Goal: Transaction & Acquisition: Purchase product/service

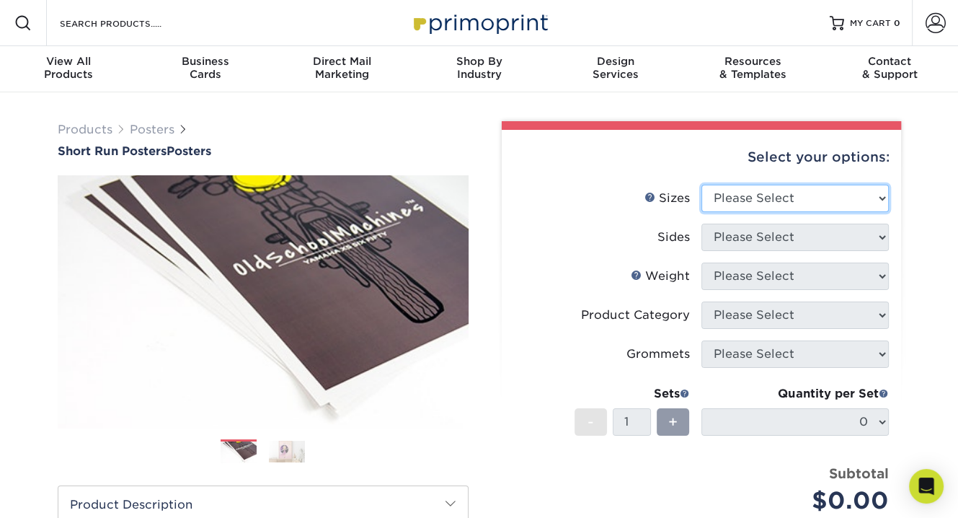
click at [741, 198] on select "Please Select 12" x 12" 12" x 15" 12" x 17" 12" x 18" 12" x 20" 12" x 24" 12" x…" at bounding box center [796, 198] width 188 height 27
select select "18.00x28.00"
click at [702, 185] on select "Please Select 12" x 12" 12" x 15" 12" x 17" 12" x 18" 12" x 20" 12" x 24" 12" x…" at bounding box center [796, 198] width 188 height 27
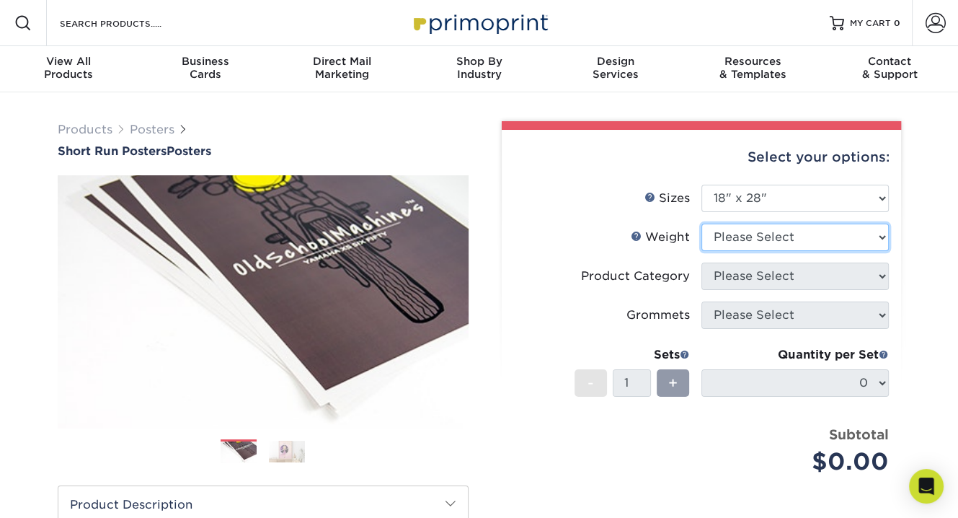
click at [750, 248] on select "Please Select 12PTC2S 8PHOTO" at bounding box center [796, 237] width 188 height 27
click at [702, 224] on select "Please Select 12PTC2S 8PHOTO" at bounding box center [796, 237] width 188 height 27
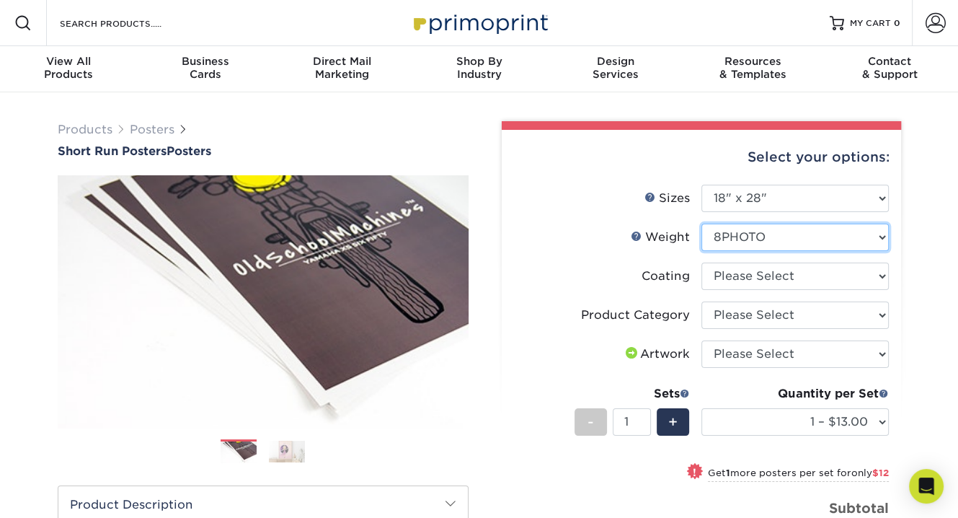
click at [768, 241] on select "Please Select 12PTC2S 8PHOTO" at bounding box center [796, 237] width 188 height 27
select select "12PTC2S"
click at [702, 224] on select "Please Select 12PTC2S 8PHOTO" at bounding box center [796, 237] width 188 height 27
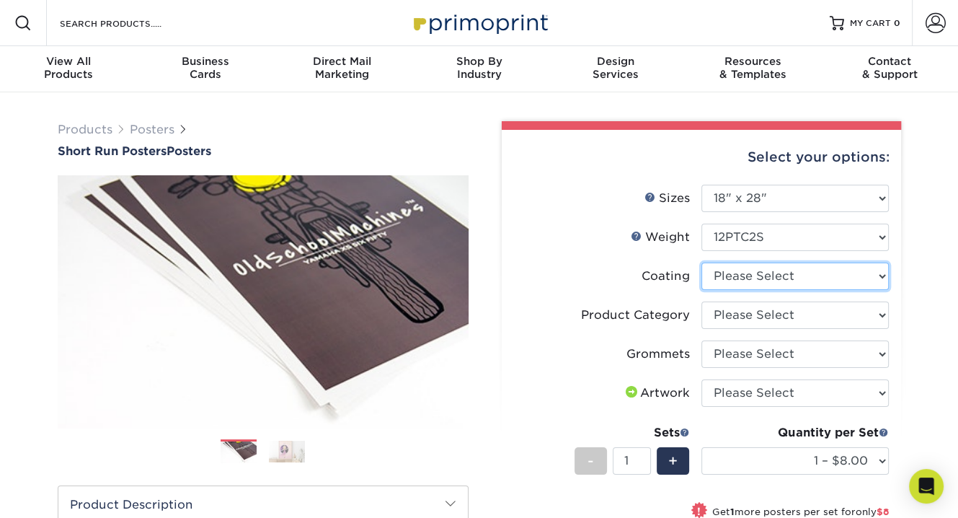
click at [767, 284] on select at bounding box center [796, 276] width 188 height 27
select select "3e7618de-abca-4bda-9f97-8b9129e913d8"
click at [702, 263] on select at bounding box center [796, 276] width 188 height 27
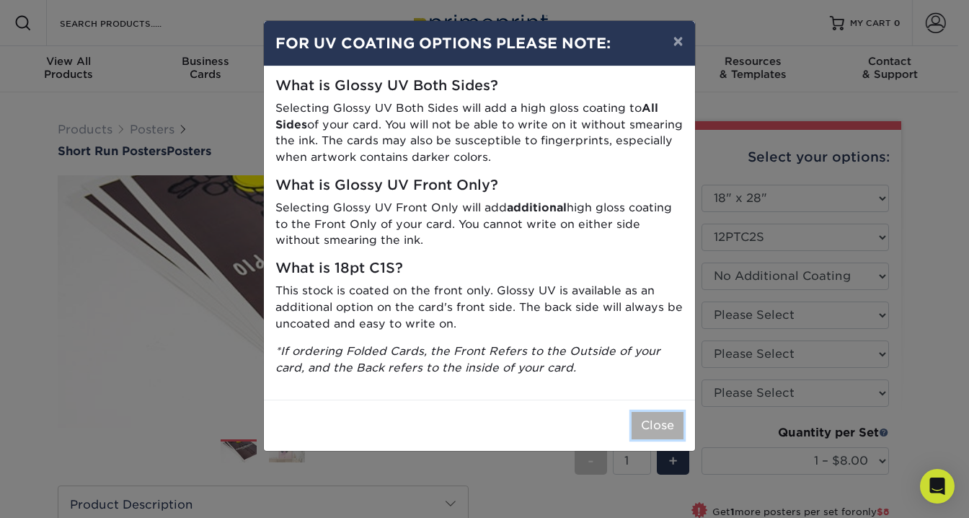
click at [664, 425] on button "Close" at bounding box center [658, 425] width 52 height 27
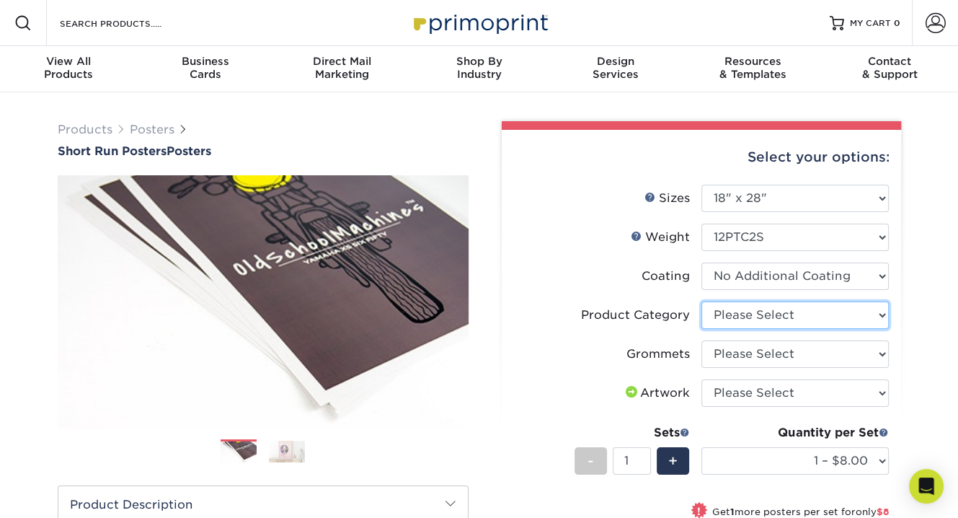
click at [776, 318] on select "Please Select Blockout Poster" at bounding box center [796, 314] width 188 height 27
select select "fa4be506-53fb-4ae9-92ef-b1dd4b719e38"
click at [702, 301] on select "Please Select Blockout Poster" at bounding box center [796, 314] width 188 height 27
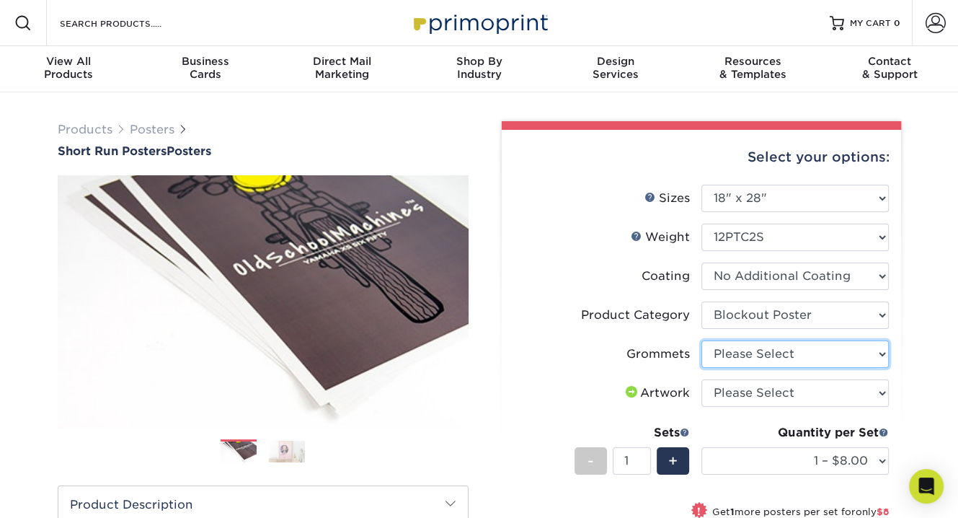
click at [782, 350] on select "Please Select No Grommets Yes, Grommet All 4 Corners Yes, Grommets Top Corners …" at bounding box center [796, 353] width 188 height 27
select select "90d329df-db80-4206-b821-ff9d3f363977"
click at [702, 340] on select "Please Select No Grommets Yes, Grommet All 4 Corners Yes, Grommets Top Corners …" at bounding box center [796, 353] width 188 height 27
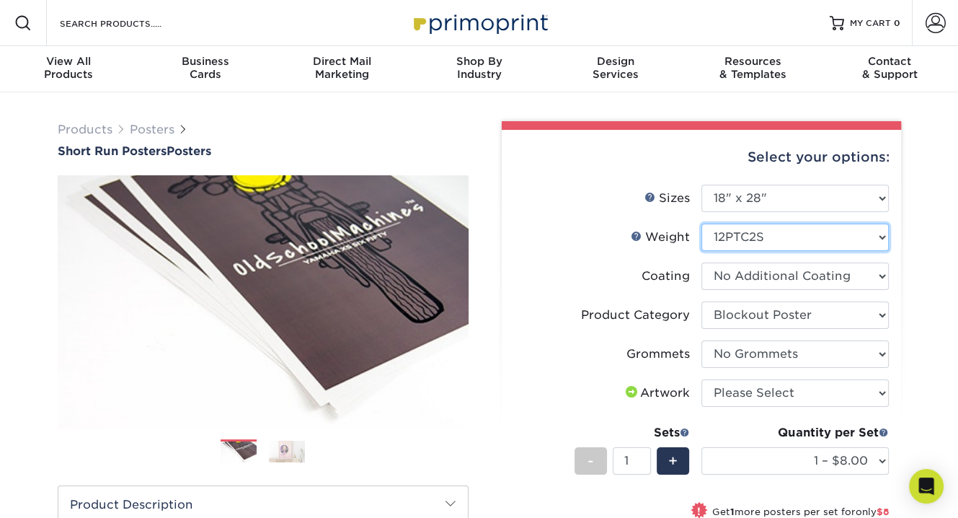
drag, startPoint x: 767, startPoint y: 237, endPoint x: 733, endPoint y: 237, distance: 33.9
click at [733, 237] on select "Please Select 12PTC2S 8PHOTO" at bounding box center [796, 237] width 188 height 27
click at [702, 224] on select "Please Select 12PTC2S 8PHOTO" at bounding box center [796, 237] width 188 height 27
click at [783, 236] on select "Please Select 12PTC2S 8PHOTO" at bounding box center [796, 237] width 188 height 27
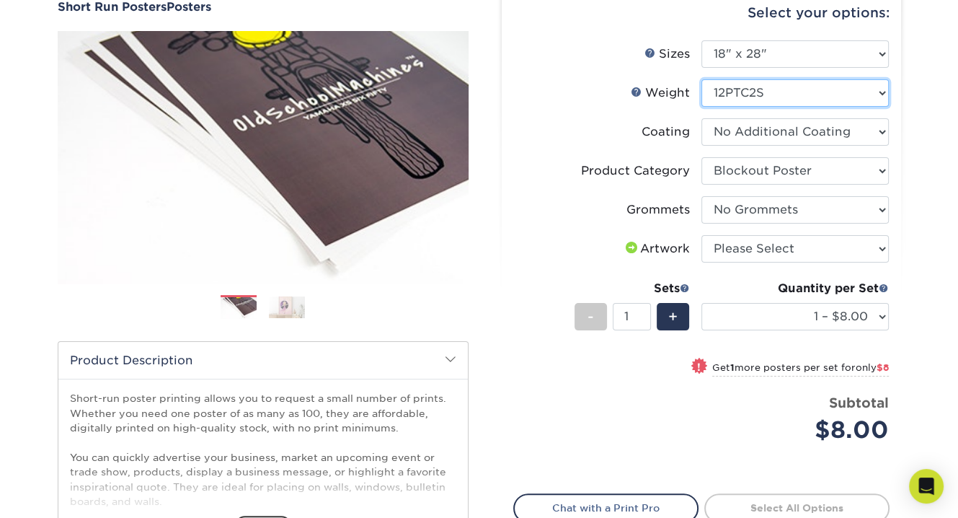
scroll to position [72, 0]
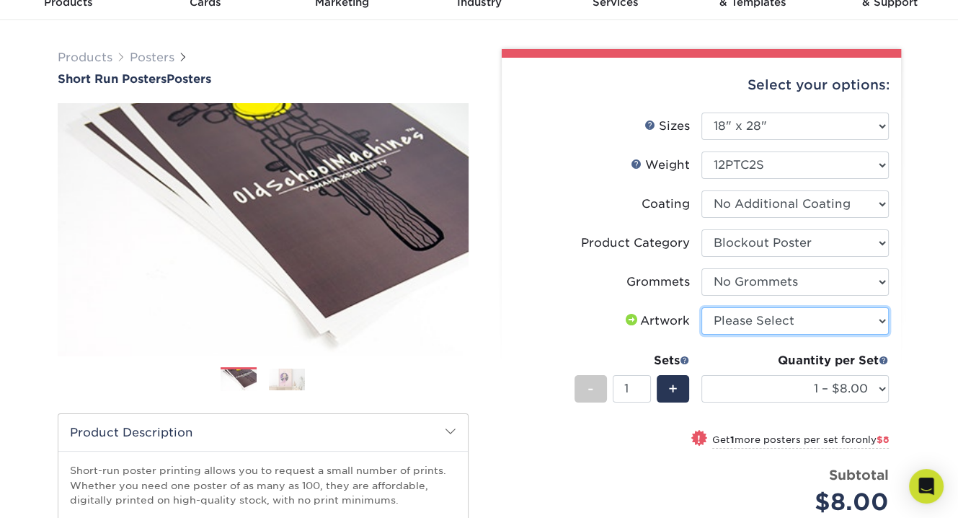
click at [842, 324] on select "Please Select I will upload files I need a design - $150" at bounding box center [796, 320] width 188 height 27
select select "upload"
click at [702, 307] on select "Please Select I will upload files I need a design - $150" at bounding box center [796, 320] width 188 height 27
click at [917, 321] on div "Products Posters Short Run Posters Posters" at bounding box center [479, 405] width 958 height 770
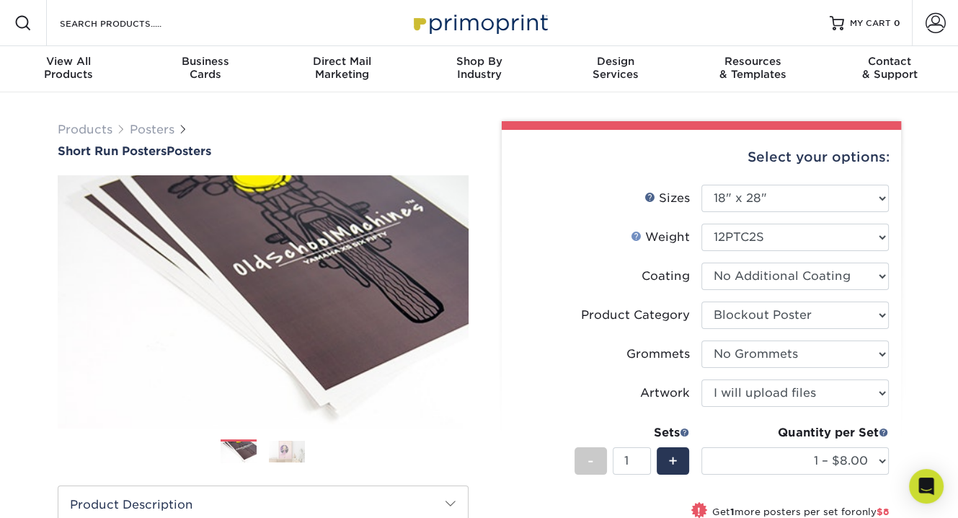
click at [635, 235] on link "Weight Help" at bounding box center [637, 236] width 12 height 12
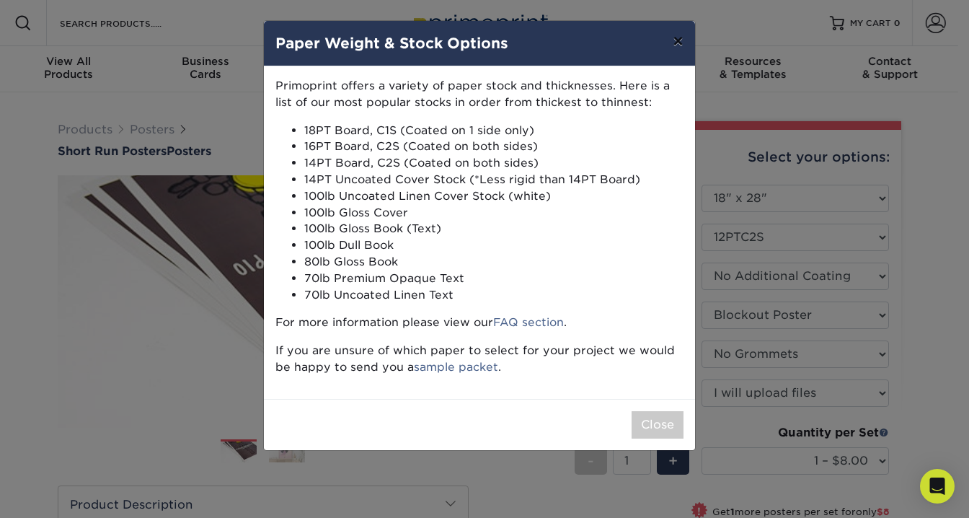
click at [671, 41] on button "×" at bounding box center [677, 41] width 33 height 40
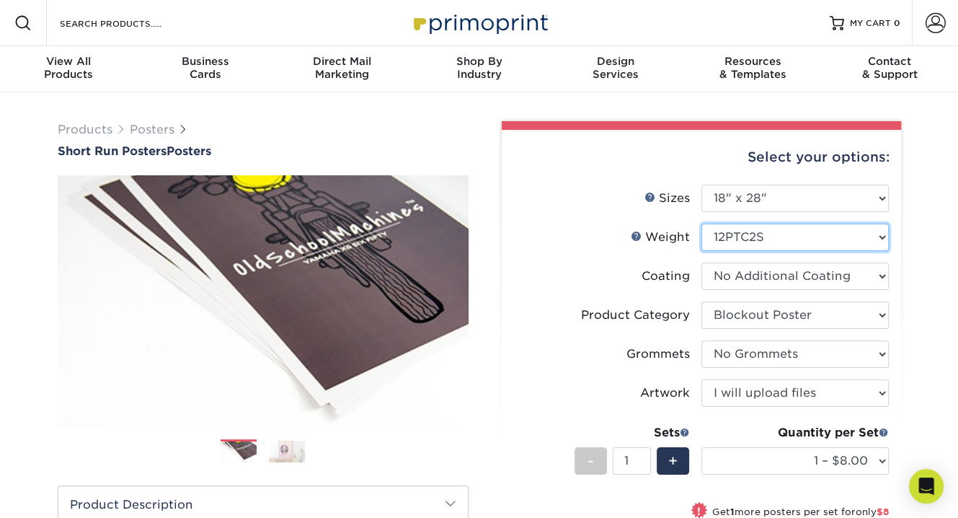
click at [723, 229] on select "Please Select 12PTC2S 8PHOTO" at bounding box center [796, 237] width 188 height 27
select select "8PHOTO"
click at [702, 224] on select "Please Select 12PTC2S 8PHOTO" at bounding box center [796, 237] width 188 height 27
select select "-1"
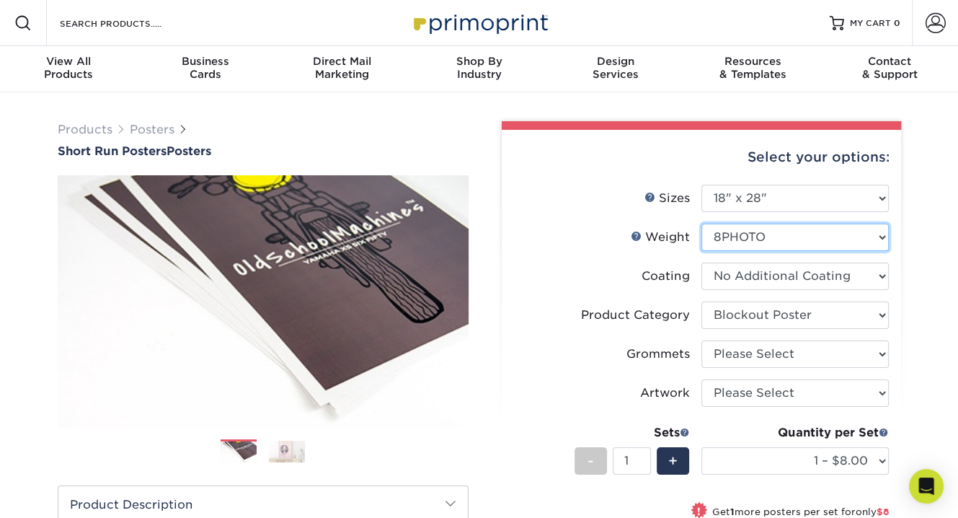
select select "-1"
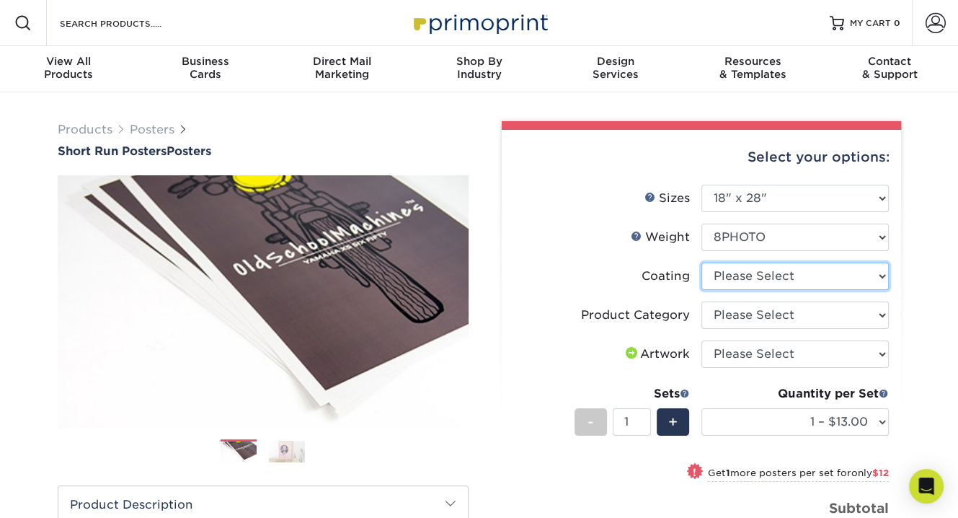
click at [748, 276] on select at bounding box center [796, 276] width 188 height 27
select select "3e7618de-abca-4bda-9f97-8b9129e913d8"
click at [702, 263] on select at bounding box center [796, 276] width 188 height 27
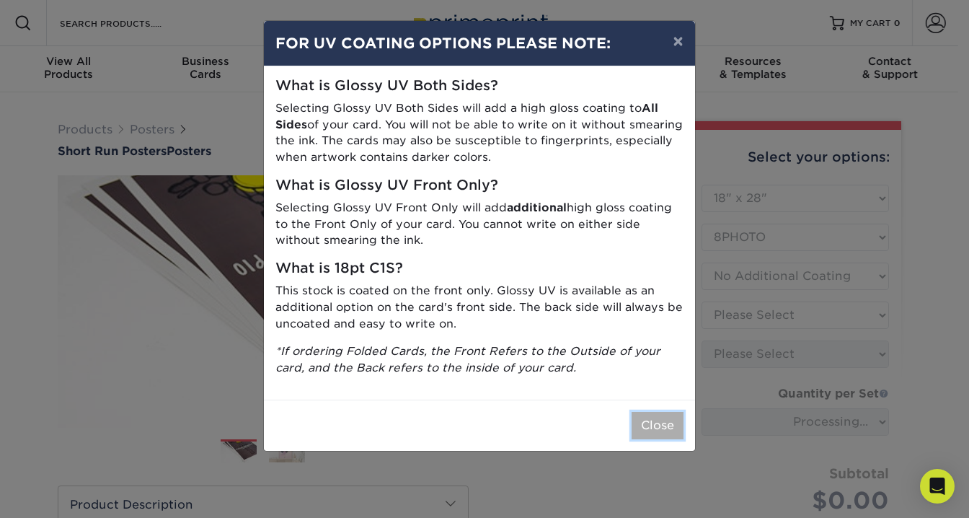
click at [663, 431] on button "Close" at bounding box center [658, 425] width 52 height 27
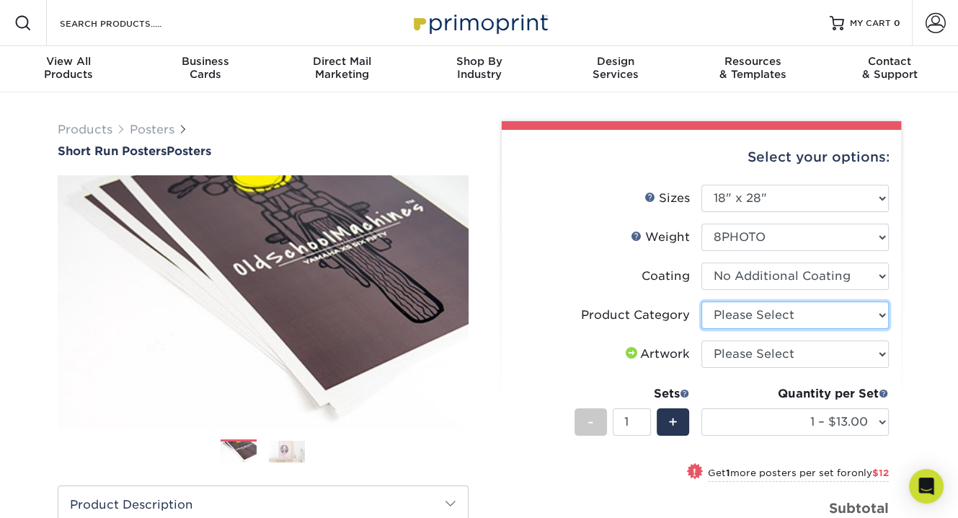
click at [761, 312] on select "Please Select 8mil Photopaper Poster - Gloss" at bounding box center [796, 314] width 188 height 27
select select "18b74cc8-844d-4e62-9d0c-08a50927668f"
click at [702, 301] on select "Please Select 8mil Photopaper Poster - Gloss" at bounding box center [796, 314] width 188 height 27
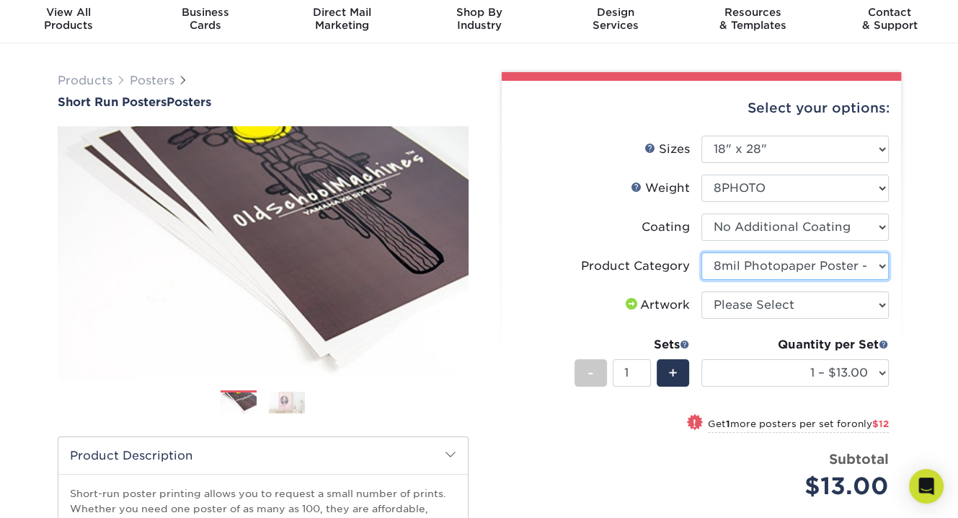
scroll to position [72, 0]
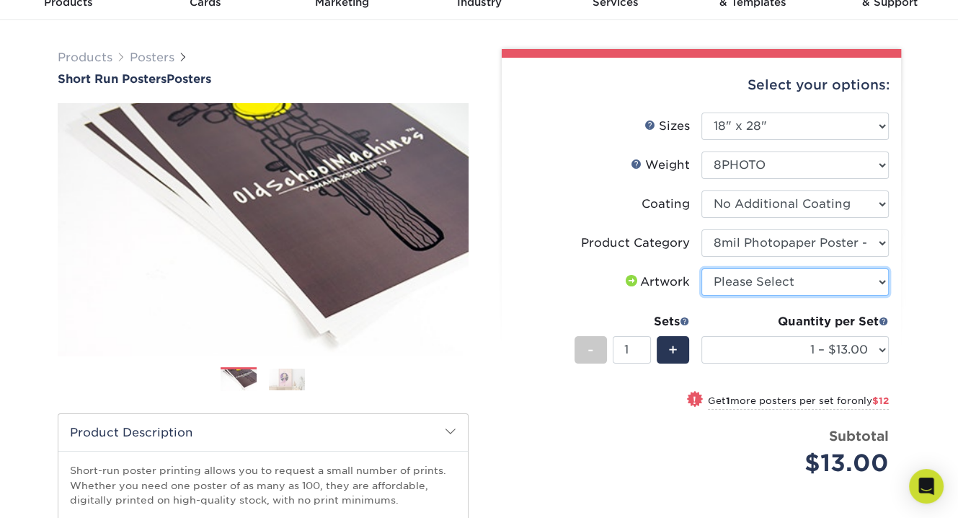
click at [754, 278] on select "Please Select I will upload files I need a design - $150" at bounding box center [796, 281] width 188 height 27
select select "upload"
click at [702, 268] on select "Please Select I will upload files I need a design - $150" at bounding box center [796, 281] width 188 height 27
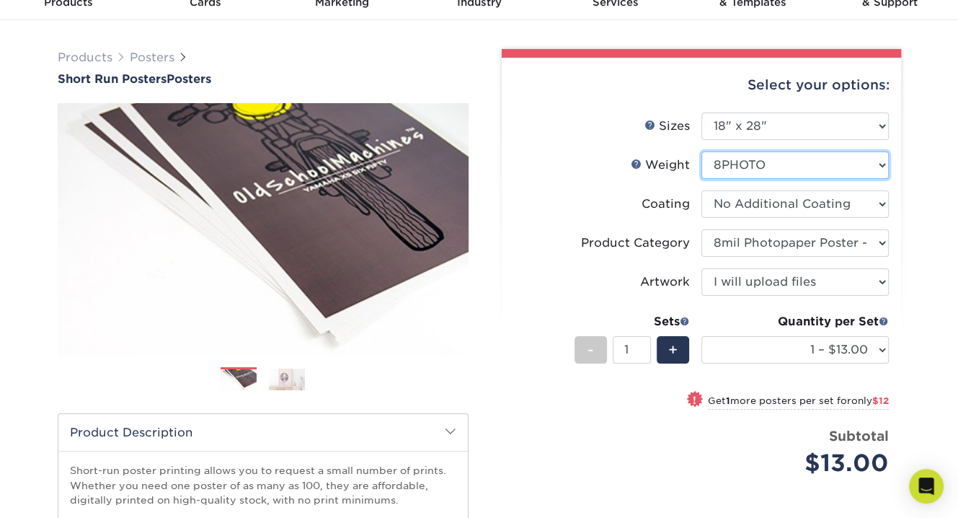
click at [751, 168] on select "Please Select 12PTC2S 8PHOTO" at bounding box center [796, 164] width 188 height 27
select select "12PTC2S"
click at [702, 151] on select "Please Select 12PTC2S 8PHOTO" at bounding box center [796, 164] width 188 height 27
select select "-1"
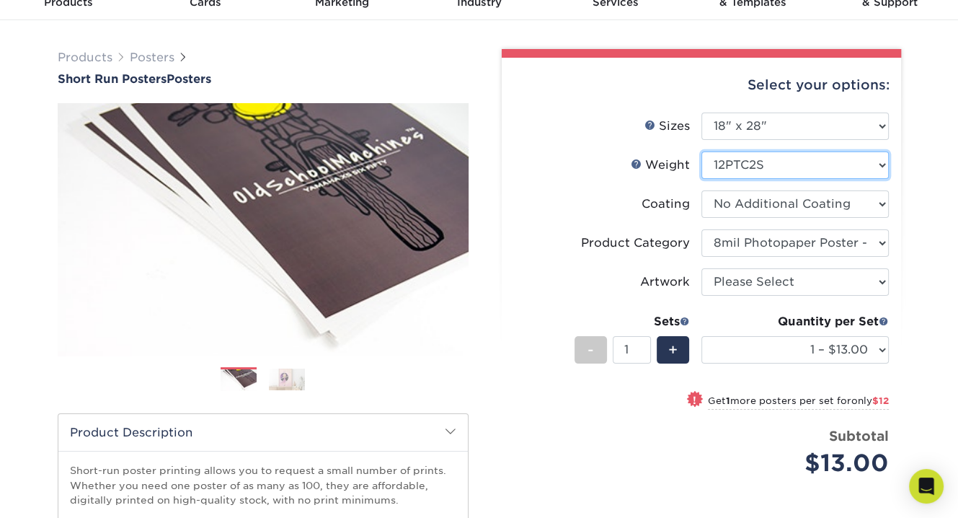
select select "-1"
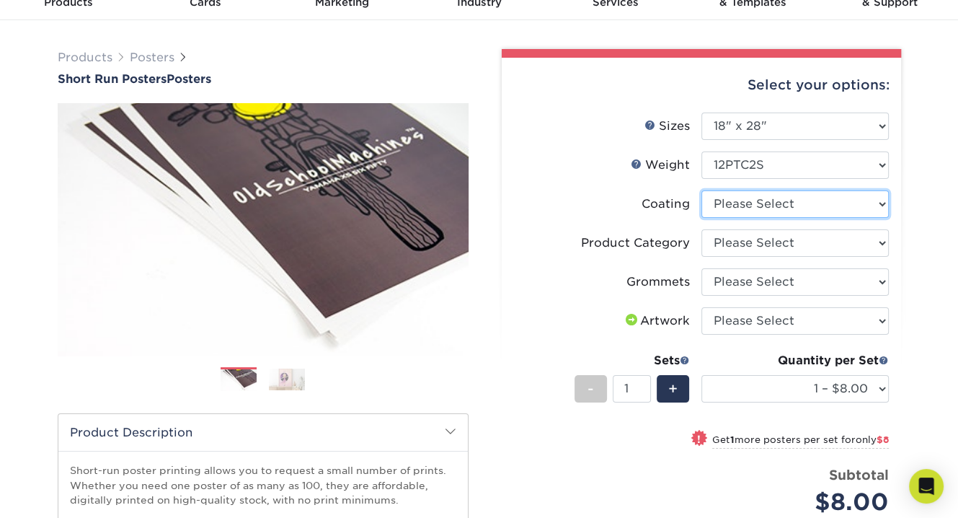
click at [775, 208] on select at bounding box center [796, 203] width 188 height 27
select select "3e7618de-abca-4bda-9f97-8b9129e913d8"
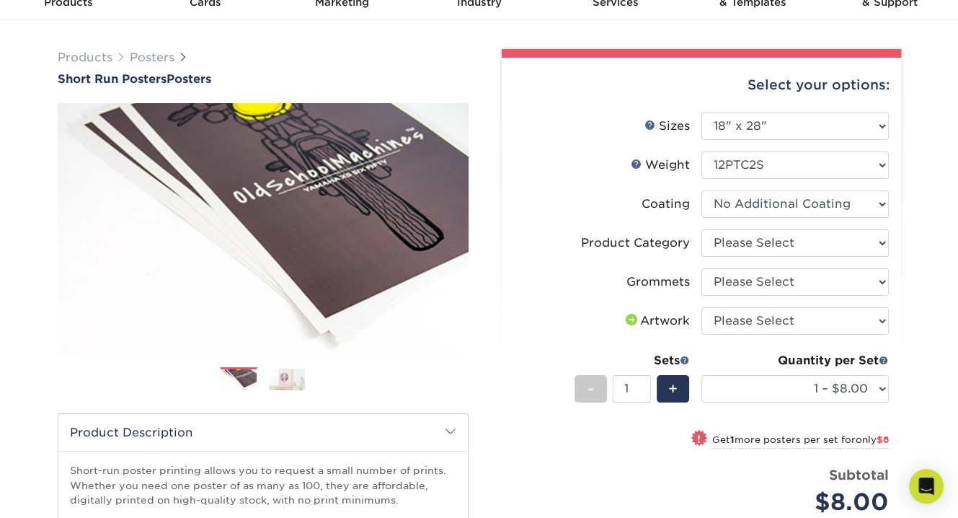
click at [702, 190] on select at bounding box center [796, 203] width 188 height 27
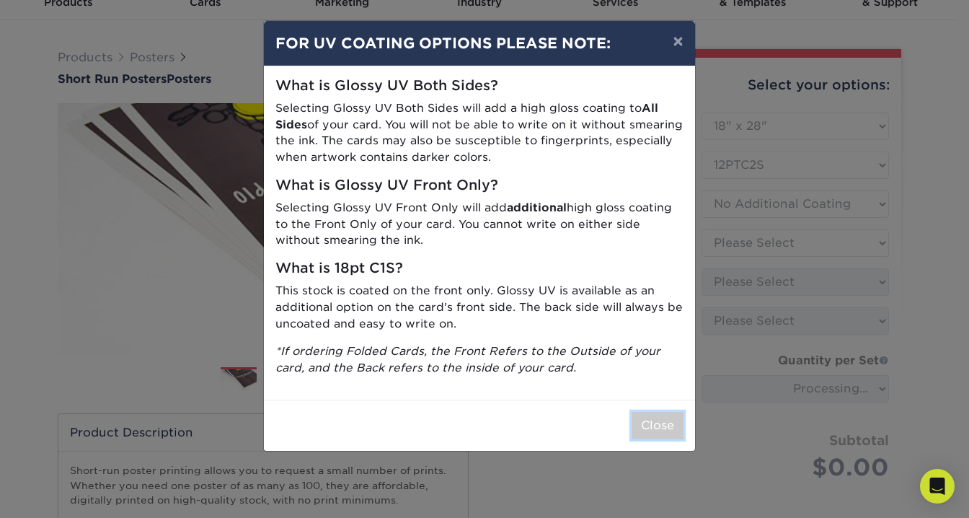
drag, startPoint x: 649, startPoint y: 418, endPoint x: 658, endPoint y: 410, distance: 11.3
click at [649, 418] on button "Close" at bounding box center [658, 425] width 52 height 27
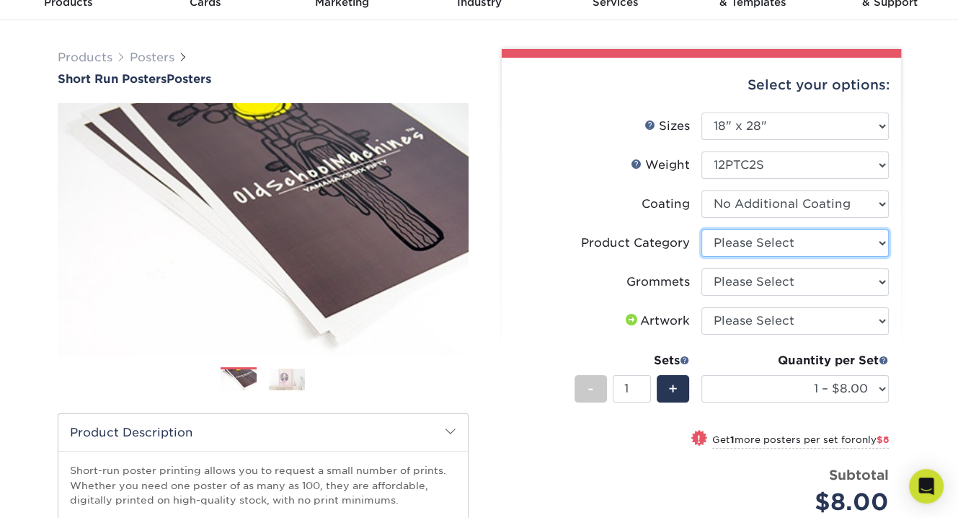
click at [753, 243] on select "Please Select Blockout Poster" at bounding box center [796, 242] width 188 height 27
select select "fa4be506-53fb-4ae9-92ef-b1dd4b719e38"
click at [702, 229] on select "Please Select Blockout Poster" at bounding box center [796, 242] width 188 height 27
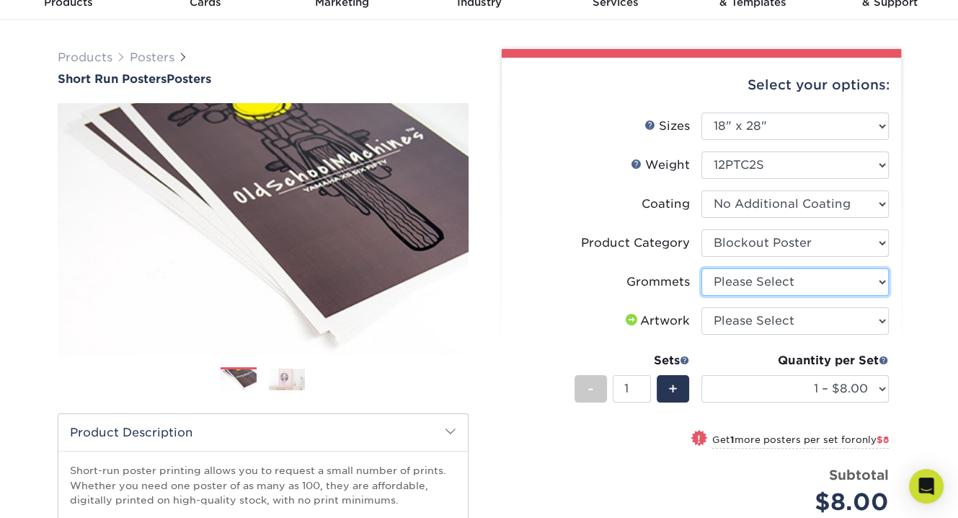
click at [759, 283] on select "Please Select No Grommets Yes, Grommet All 4 Corners Yes, Grommets Top Corners …" at bounding box center [796, 281] width 188 height 27
select select "90d329df-db80-4206-b821-ff9d3f363977"
click at [702, 268] on select "Please Select No Grommets Yes, Grommet All 4 Corners Yes, Grommets Top Corners …" at bounding box center [796, 281] width 188 height 27
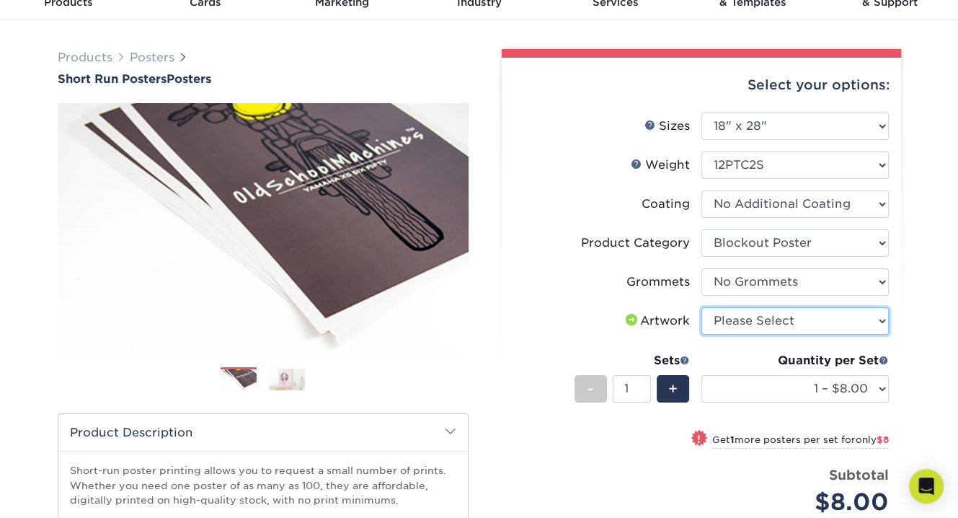
click at [762, 312] on select "Please Select I will upload files I need a design - $150" at bounding box center [796, 320] width 188 height 27
select select "upload"
click at [702, 307] on select "Please Select I will upload files I need a design - $150" at bounding box center [796, 320] width 188 height 27
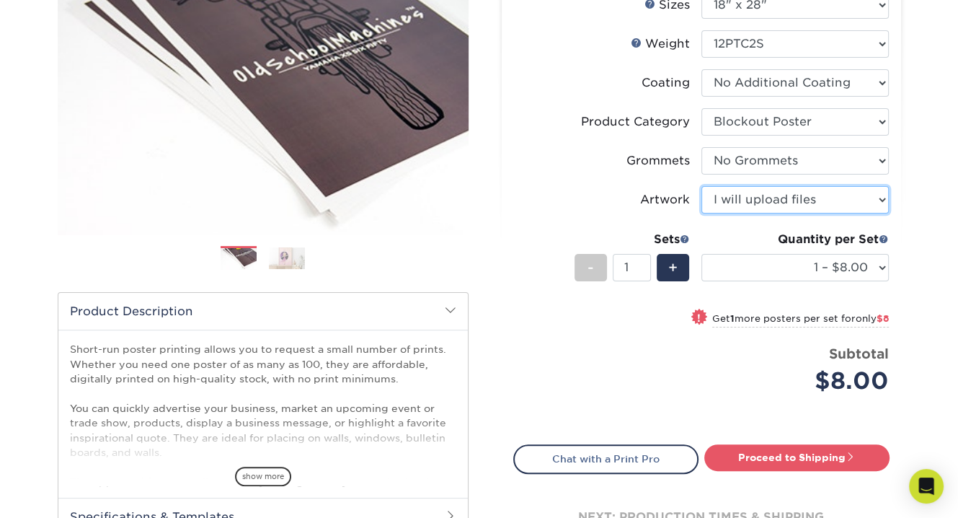
scroll to position [216, 0]
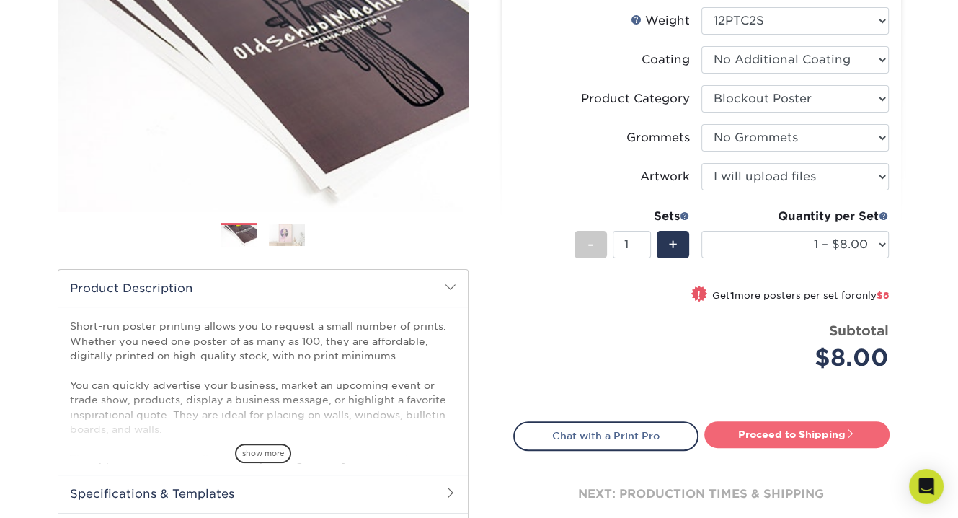
click at [806, 431] on link "Proceed to Shipping" at bounding box center [797, 434] width 185 height 26
type input "Set 1"
select select "c038a732-aafe-4043-81ab-dce4ebd9a1f6"
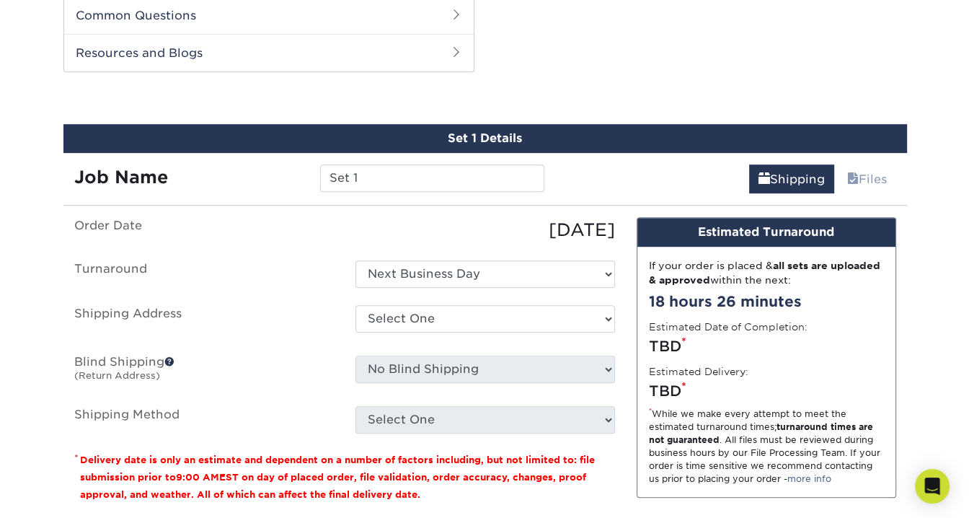
scroll to position [805, 0]
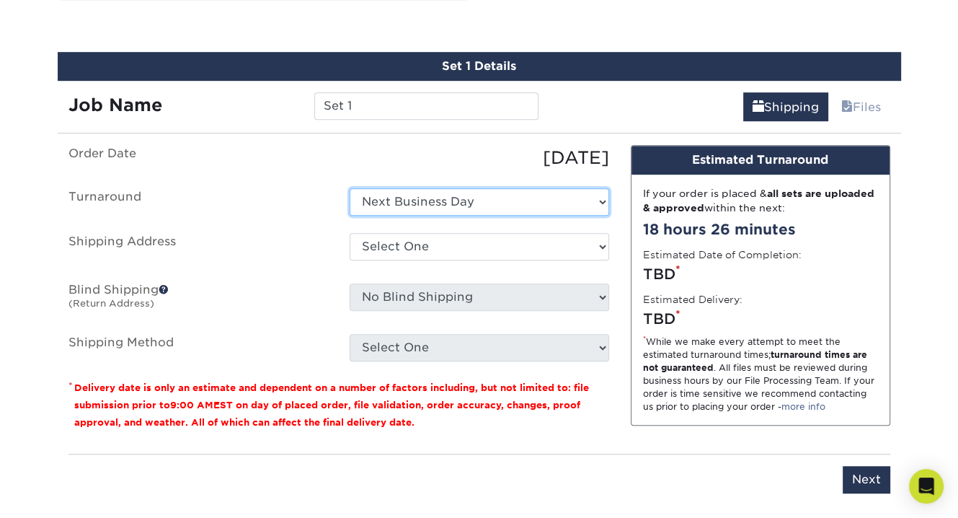
click at [406, 199] on select "Select One Next Business Day" at bounding box center [480, 201] width 260 height 27
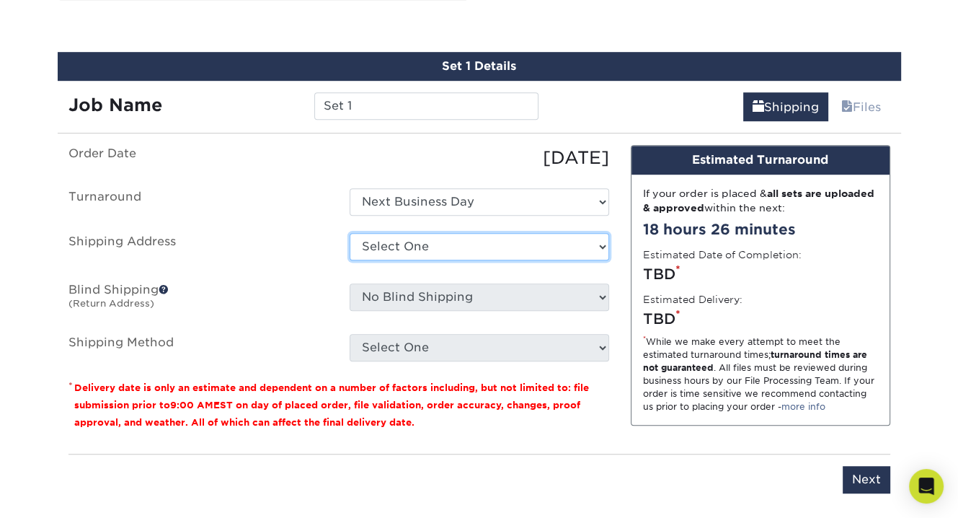
click at [405, 240] on select "Select One + Add New Address - Login" at bounding box center [480, 246] width 260 height 27
select select "newaddress"
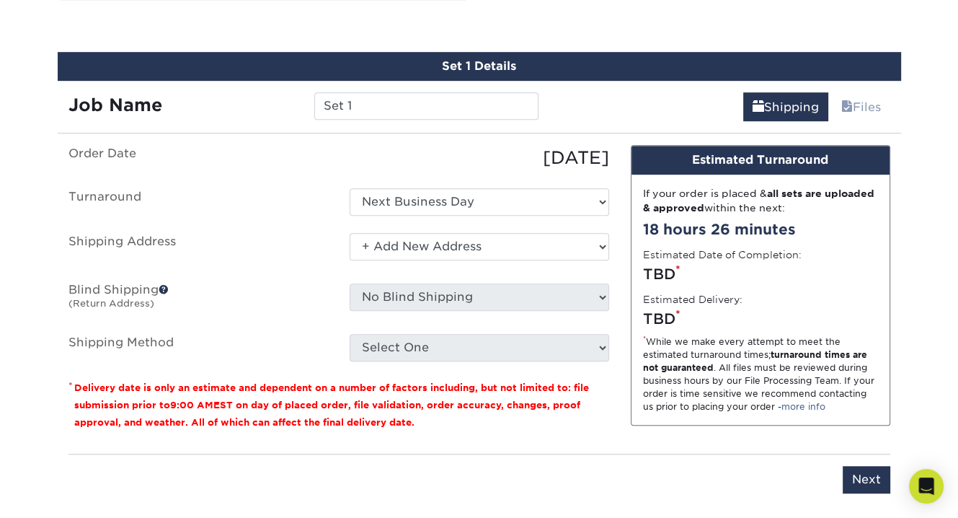
click at [350, 233] on select "Select One + Add New Address - Login" at bounding box center [480, 246] width 260 height 27
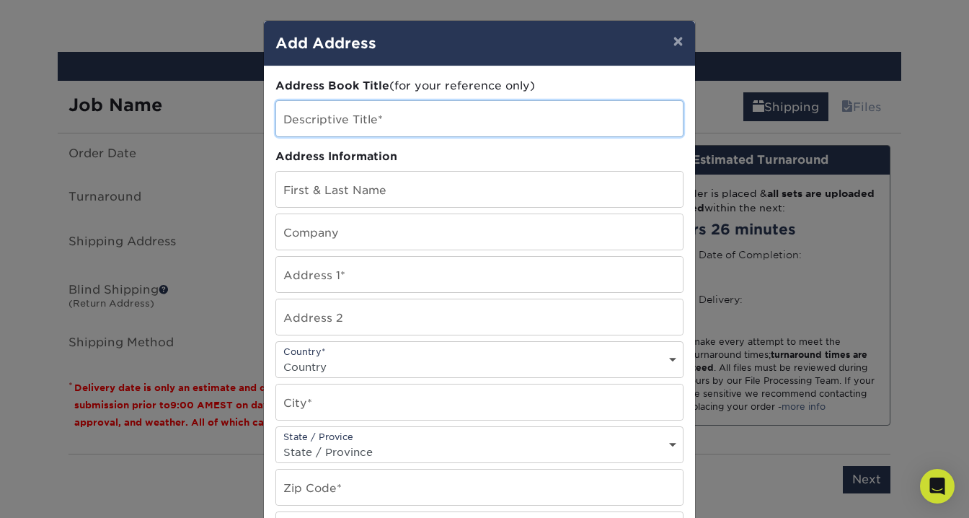
click at [344, 124] on input "text" at bounding box center [479, 118] width 407 height 35
type input "NASA Poster"
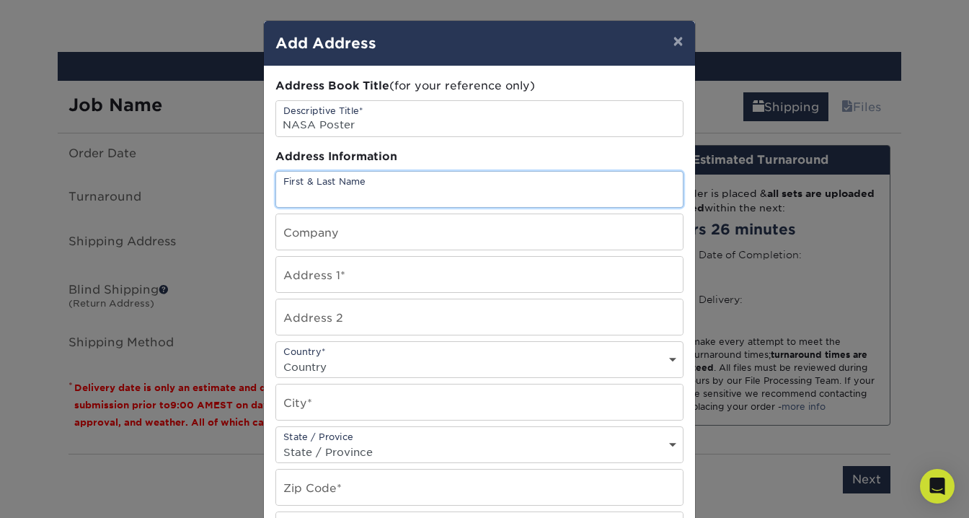
click at [323, 185] on input "text" at bounding box center [479, 189] width 407 height 35
type input "[PERSON_NAME]"
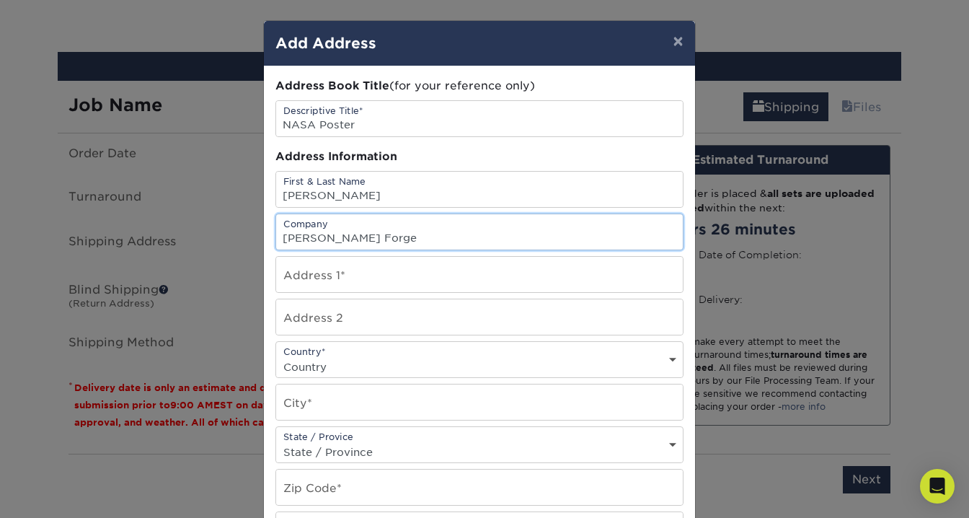
type input "[PERSON_NAME] Forge"
click at [368, 278] on input "[STREET_ADDRESS][PERSON_NAME]" at bounding box center [479, 274] width 407 height 35
type input "[STREET_ADDRESS][PERSON_NAME]"
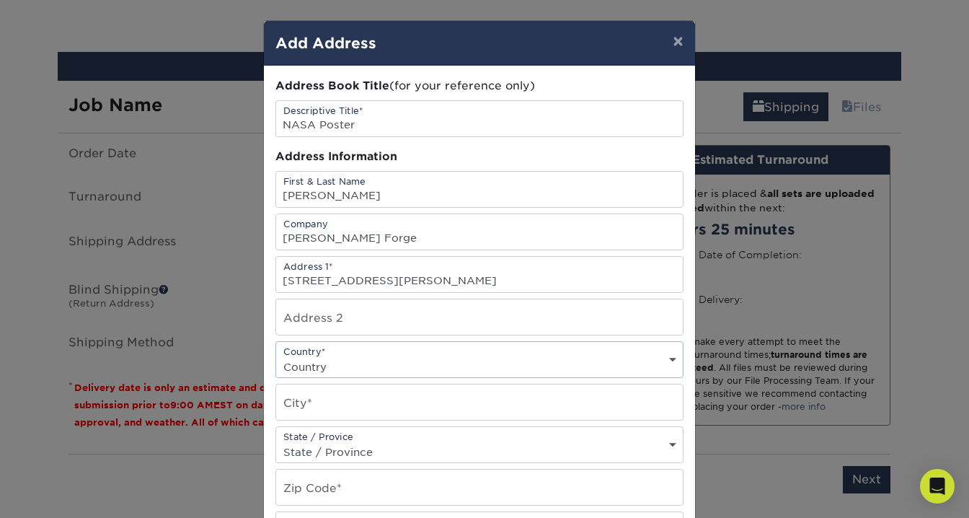
click at [347, 358] on select "Country [GEOGRAPHIC_DATA] [GEOGRAPHIC_DATA] ----------------------------- [GEOG…" at bounding box center [479, 366] width 407 height 21
select select "US"
click at [276, 356] on select "Country [GEOGRAPHIC_DATA] [GEOGRAPHIC_DATA] ----------------------------- [GEOG…" at bounding box center [479, 366] width 407 height 21
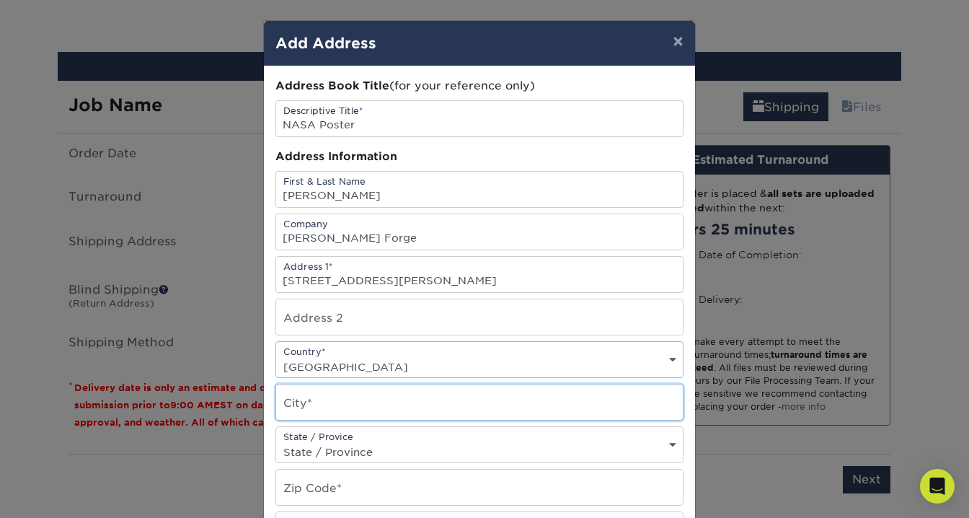
click at [331, 397] on input "text" at bounding box center [479, 401] width 407 height 35
type input "[GEOGRAPHIC_DATA]"
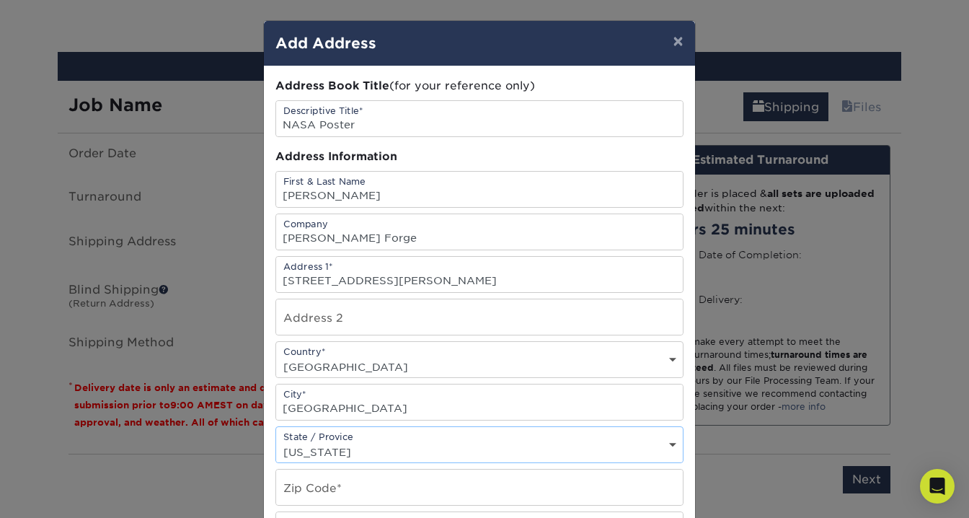
select select "IL"
type input "60081"
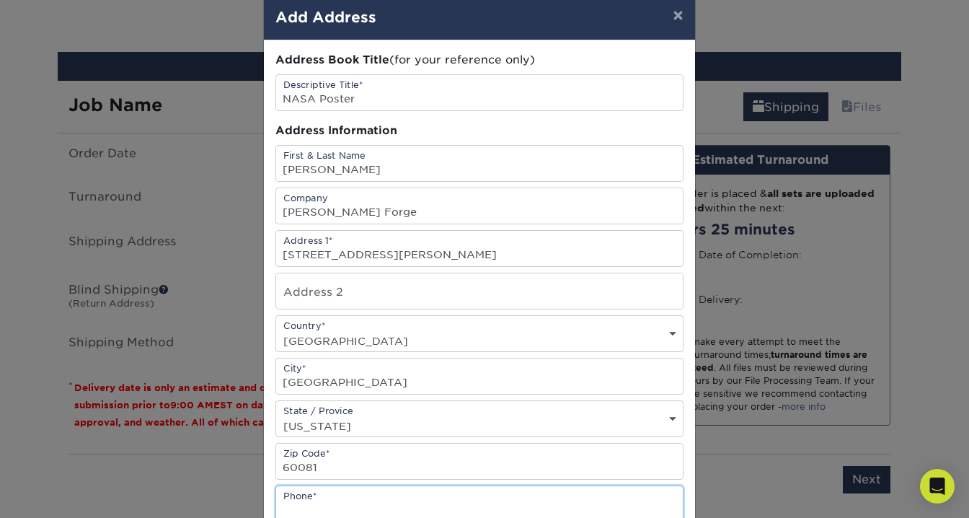
scroll to position [263, 0]
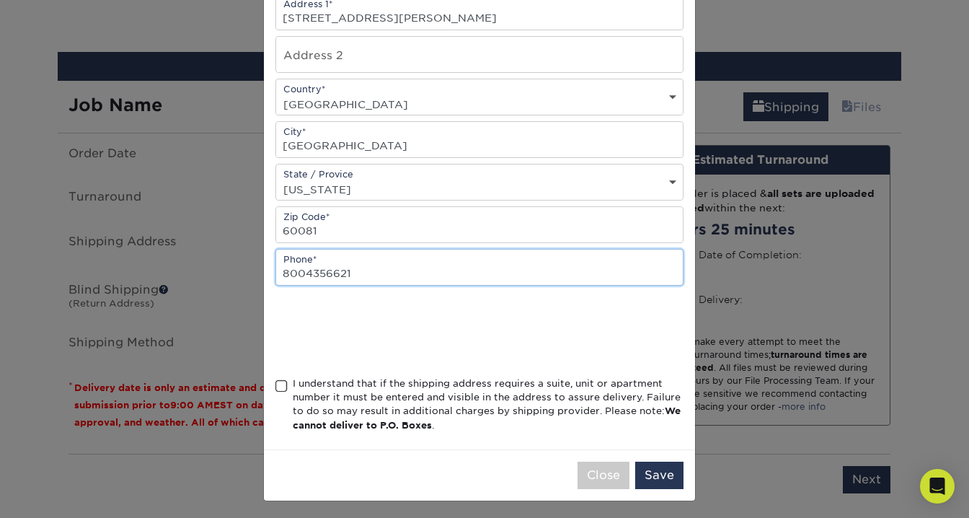
type input "8004356621"
click at [278, 383] on span at bounding box center [281, 386] width 12 height 14
click at [0, 0] on input "I understand that if the shipping address requires a suite, unit or apartment n…" at bounding box center [0, 0] width 0 height 0
click at [646, 466] on button "Save" at bounding box center [659, 475] width 48 height 27
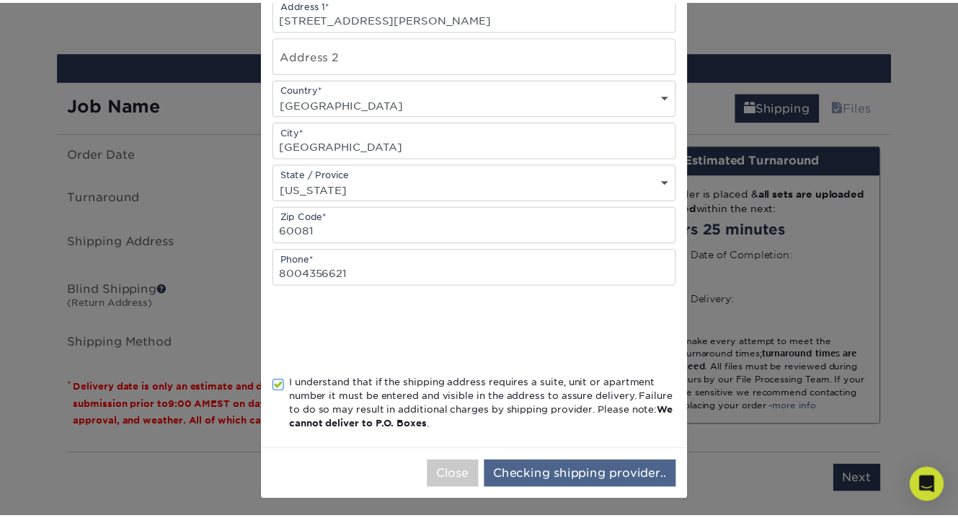
scroll to position [0, 0]
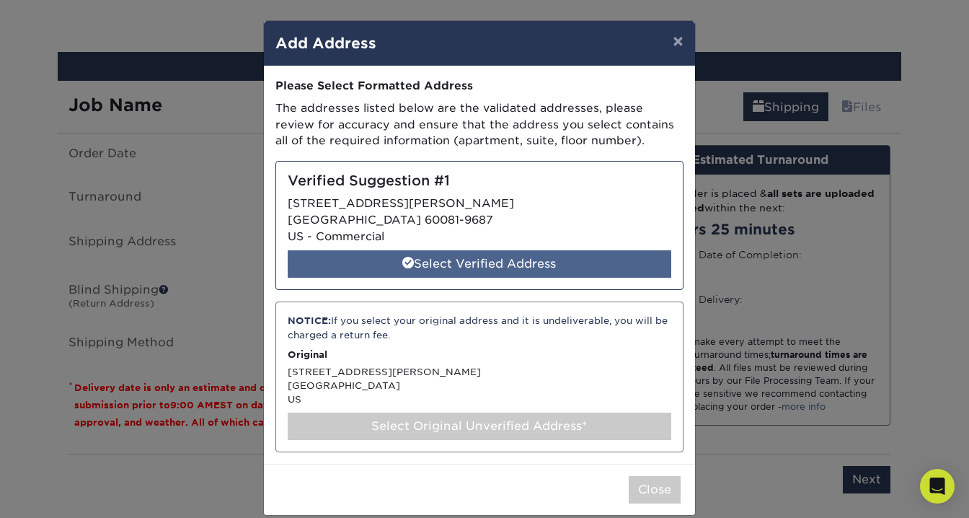
click at [526, 260] on div "Select Verified Address" at bounding box center [480, 263] width 384 height 27
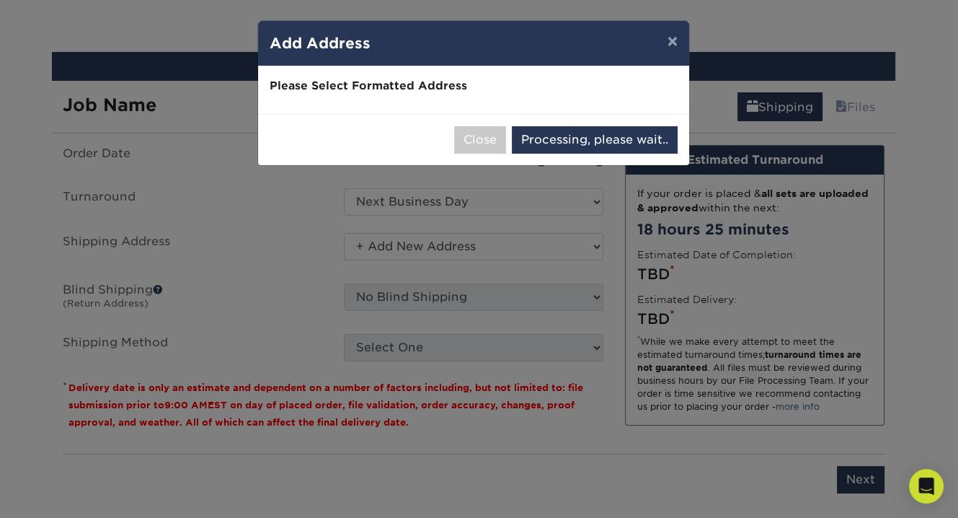
select select "286808"
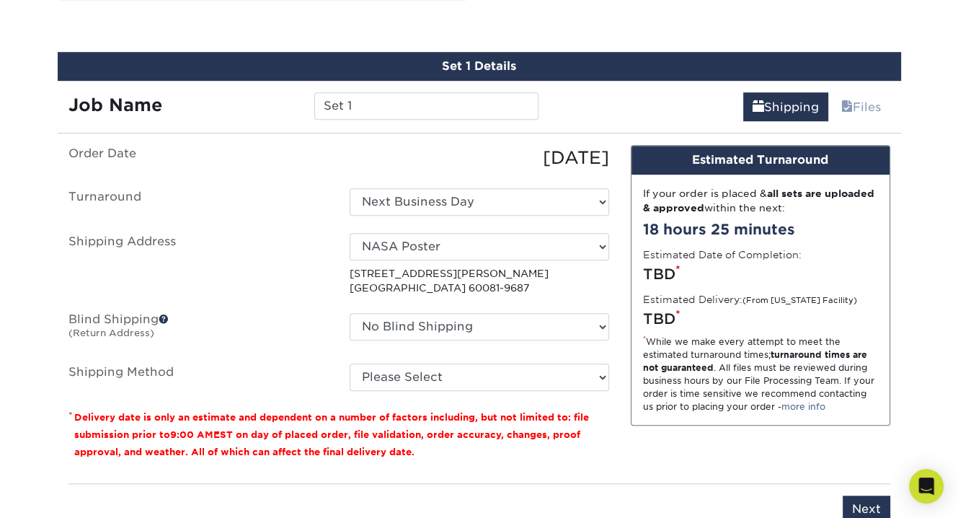
scroll to position [877, 0]
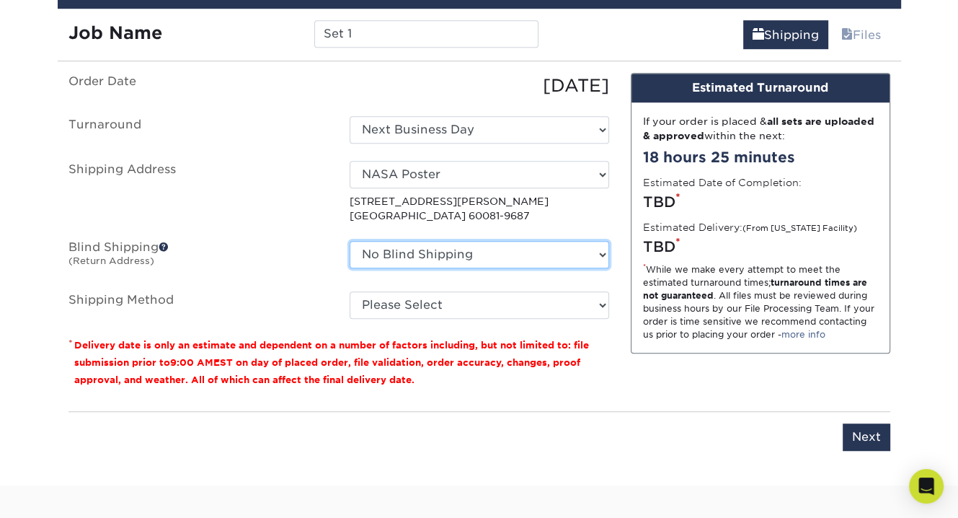
click at [526, 256] on select "No Blind Shipping + Add New Address" at bounding box center [480, 254] width 260 height 27
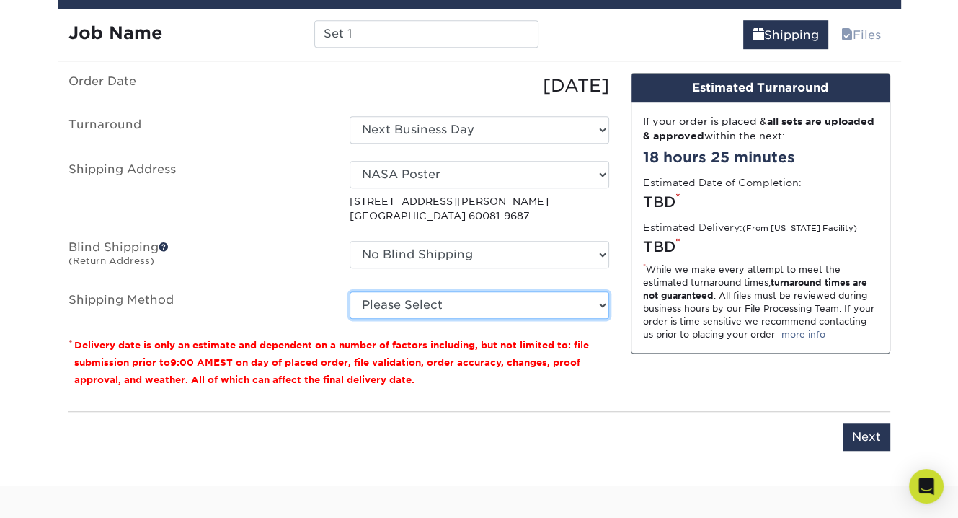
click at [486, 294] on select "Please Select Ground Shipping (+$27.84) 3 Day Shipping Service (+$43.64) 2 Day …" at bounding box center [480, 304] width 260 height 27
click at [483, 306] on select "Please Select Ground Shipping (+$27.84) 3 Day Shipping Service (+$43.64) 2 Day …" at bounding box center [480, 304] width 260 height 27
select select "03"
click at [350, 291] on select "Please Select Ground Shipping (+$27.84) 3 Day Shipping Service (+$43.64) 2 Day …" at bounding box center [480, 304] width 260 height 27
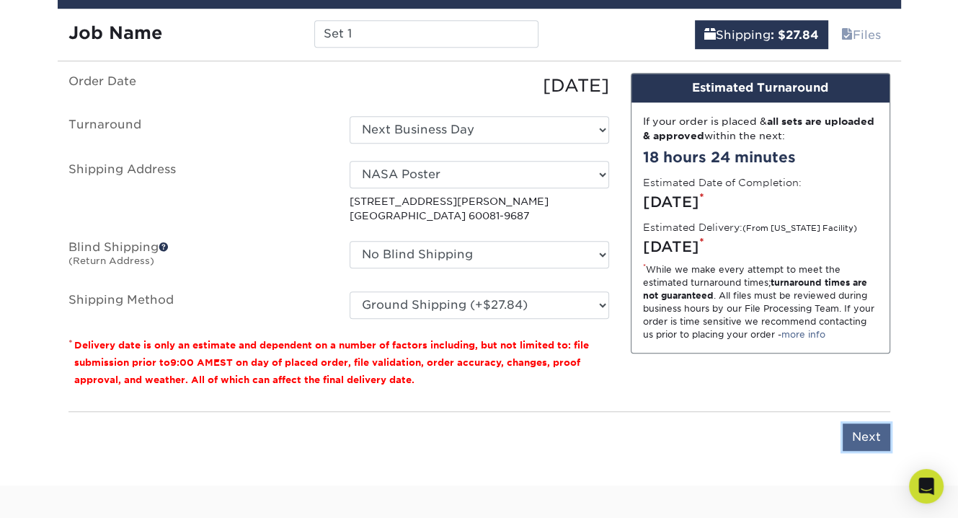
click at [860, 438] on input "Next" at bounding box center [867, 436] width 48 height 27
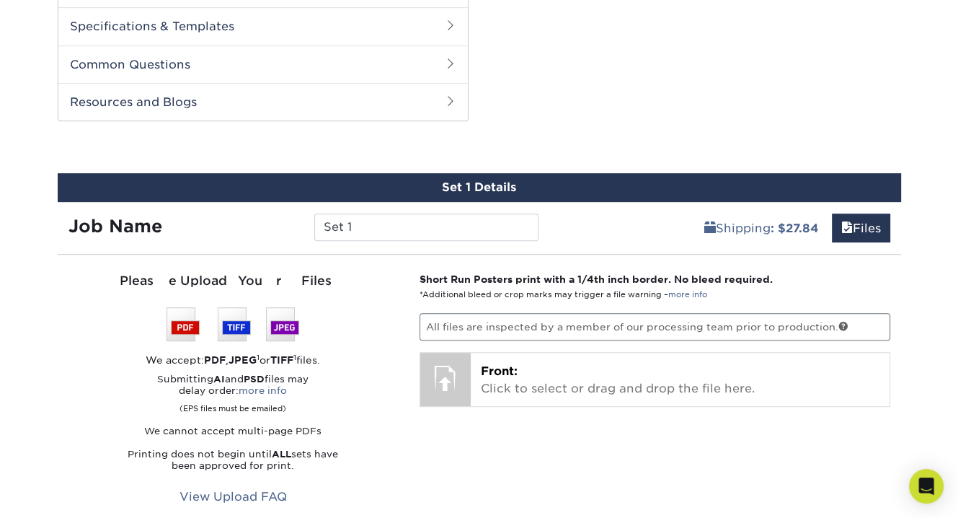
scroll to position [661, 0]
